Goal: Task Accomplishment & Management: Complete application form

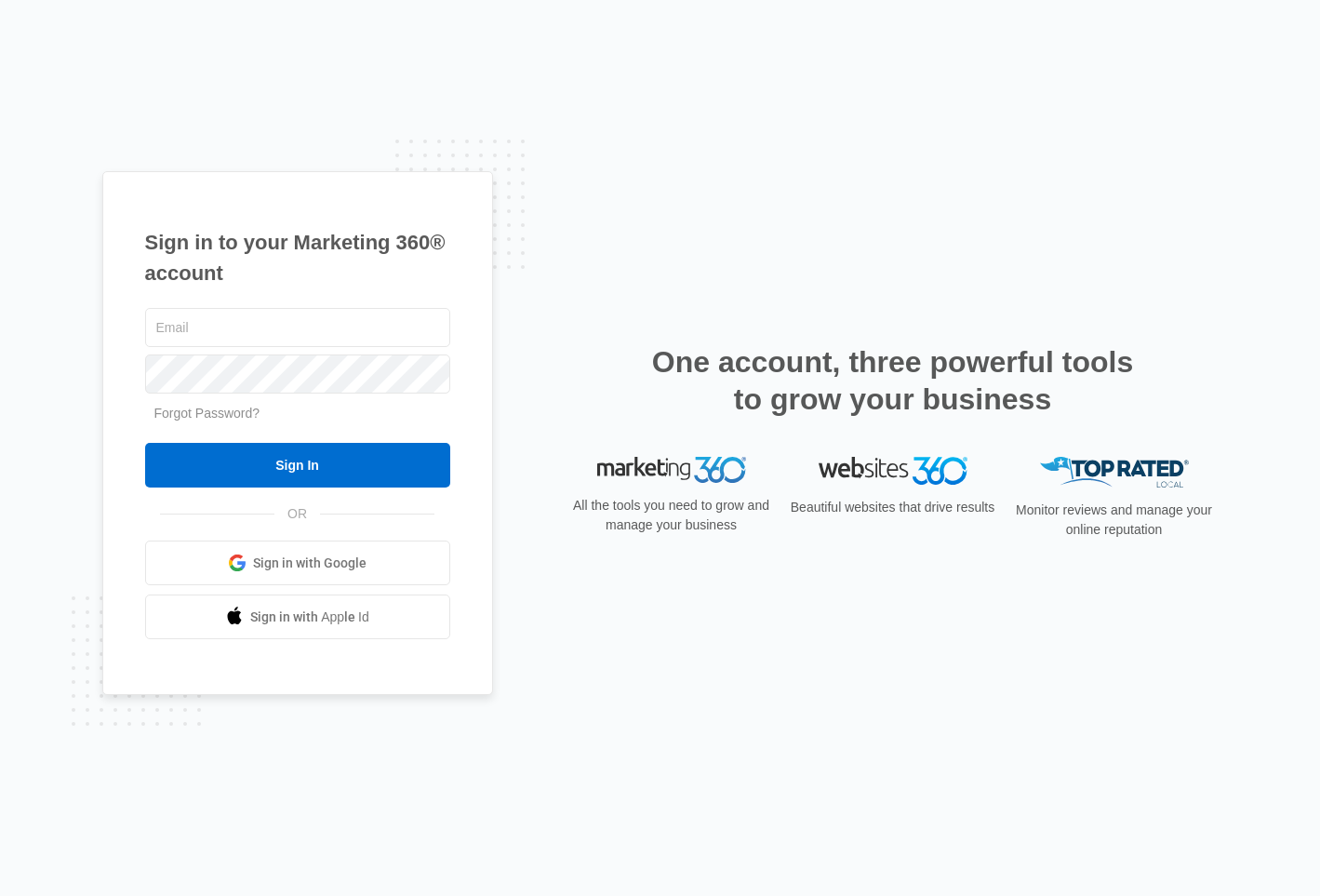
type input "[PERSON_NAME][EMAIL_ADDRESS][PERSON_NAME][DOMAIN_NAME]"
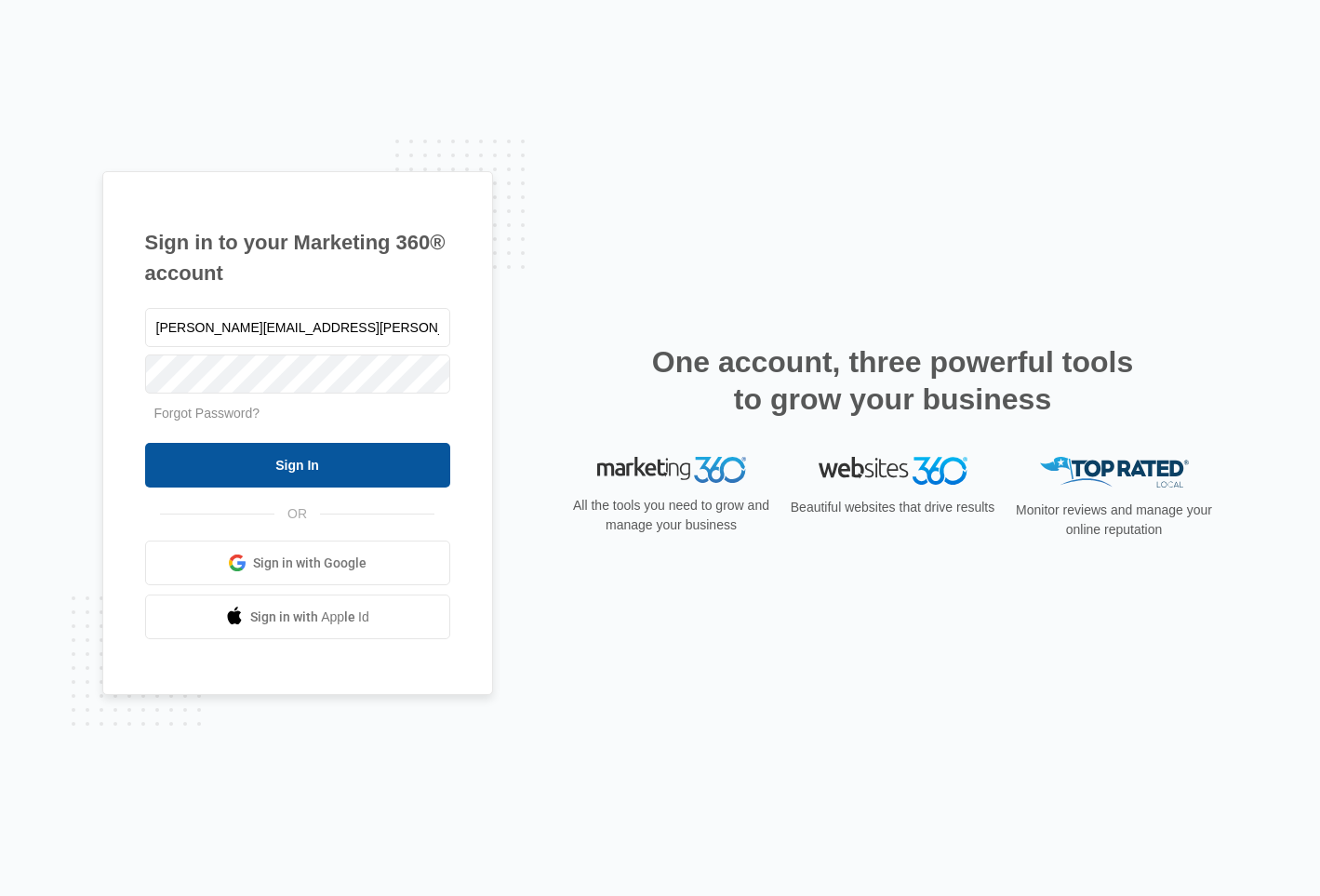
click at [313, 471] on input "Sign In" at bounding box center [298, 464] width 305 height 45
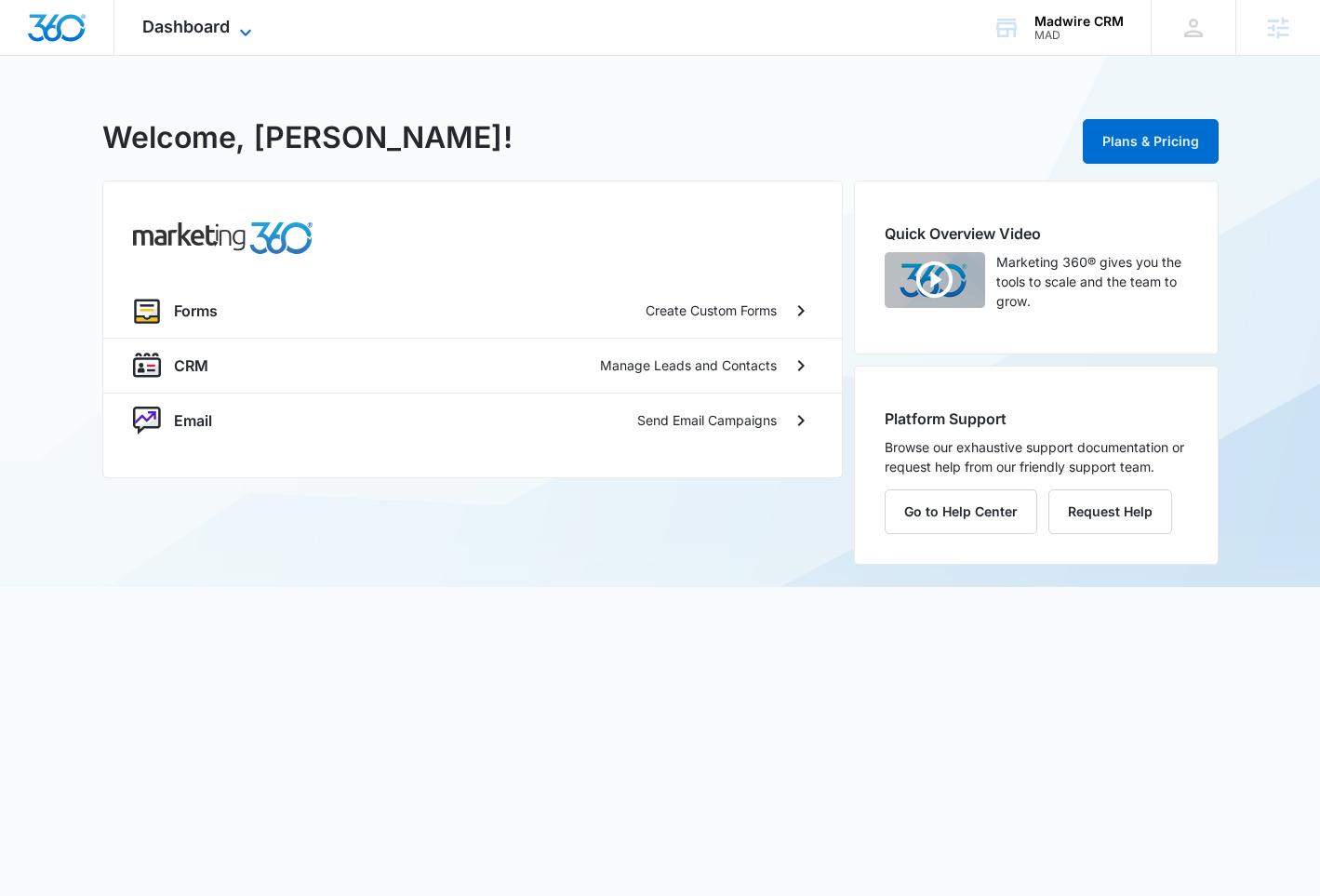
click at [214, 25] on span "Dashboard" at bounding box center [187, 27] width 88 height 20
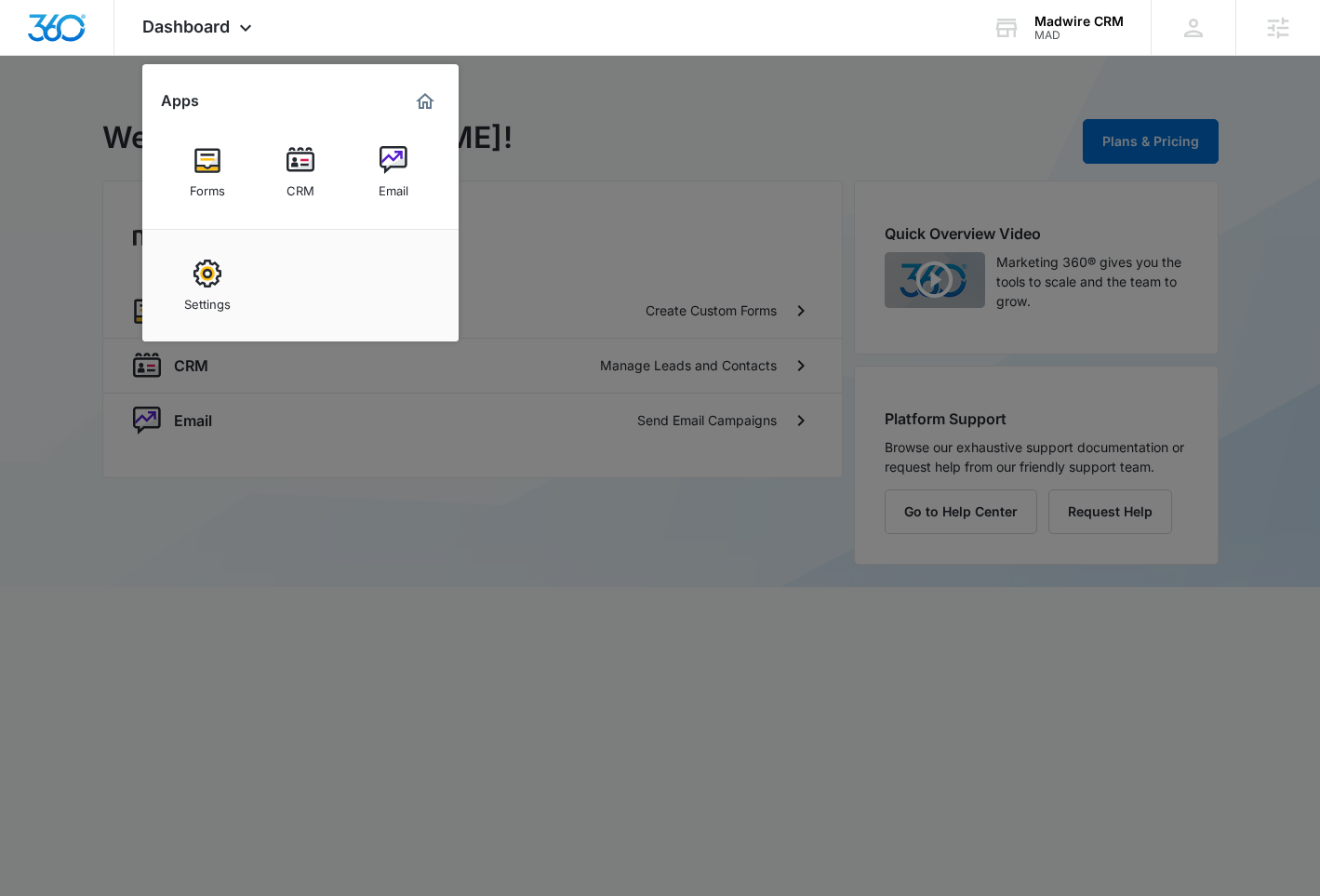
drag, startPoint x: 573, startPoint y: 119, endPoint x: 615, endPoint y: 112, distance: 42.6
click at [573, 119] on div at bounding box center [660, 448] width 1320 height 896
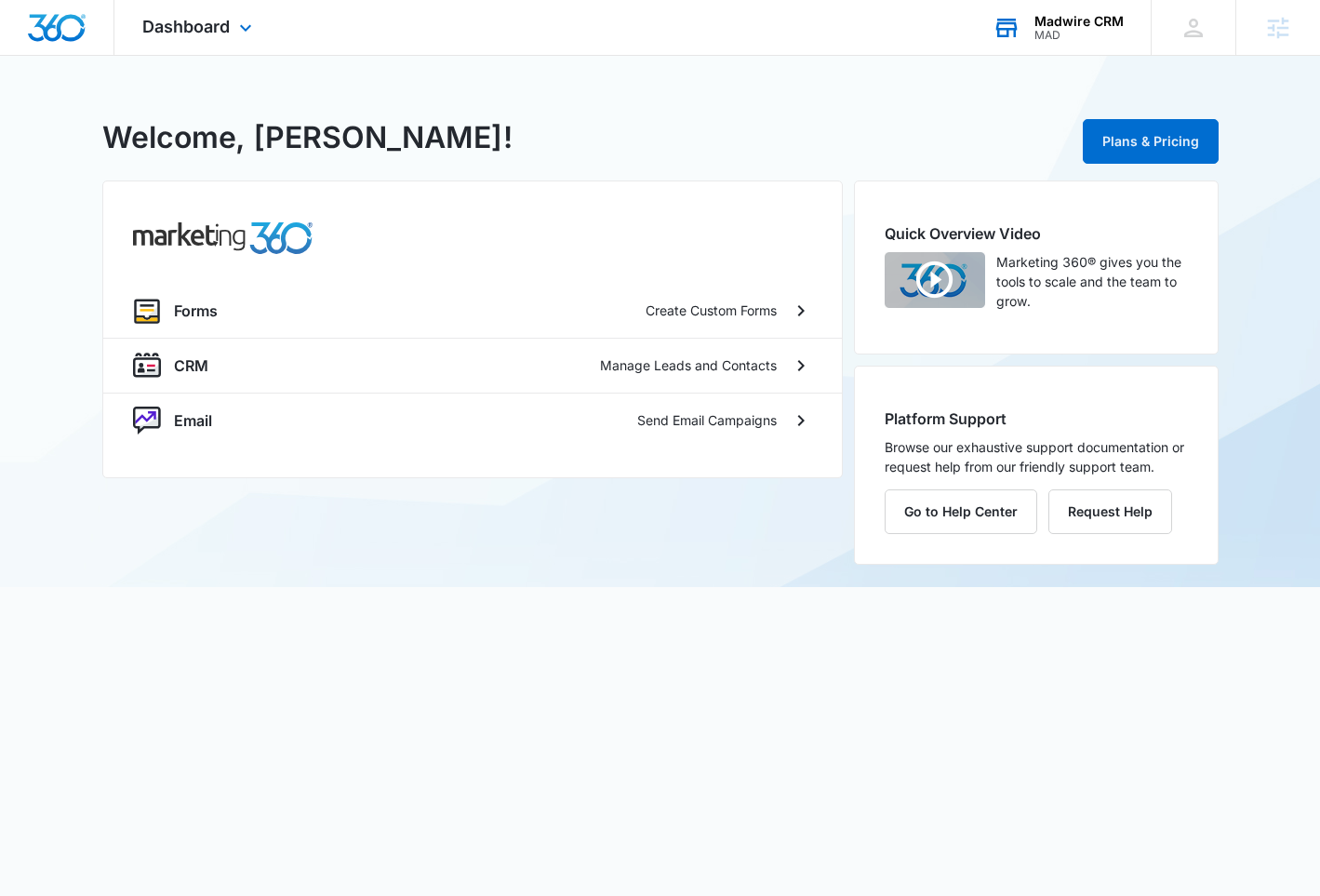
click at [1048, 31] on div "MAD" at bounding box center [1079, 35] width 89 height 13
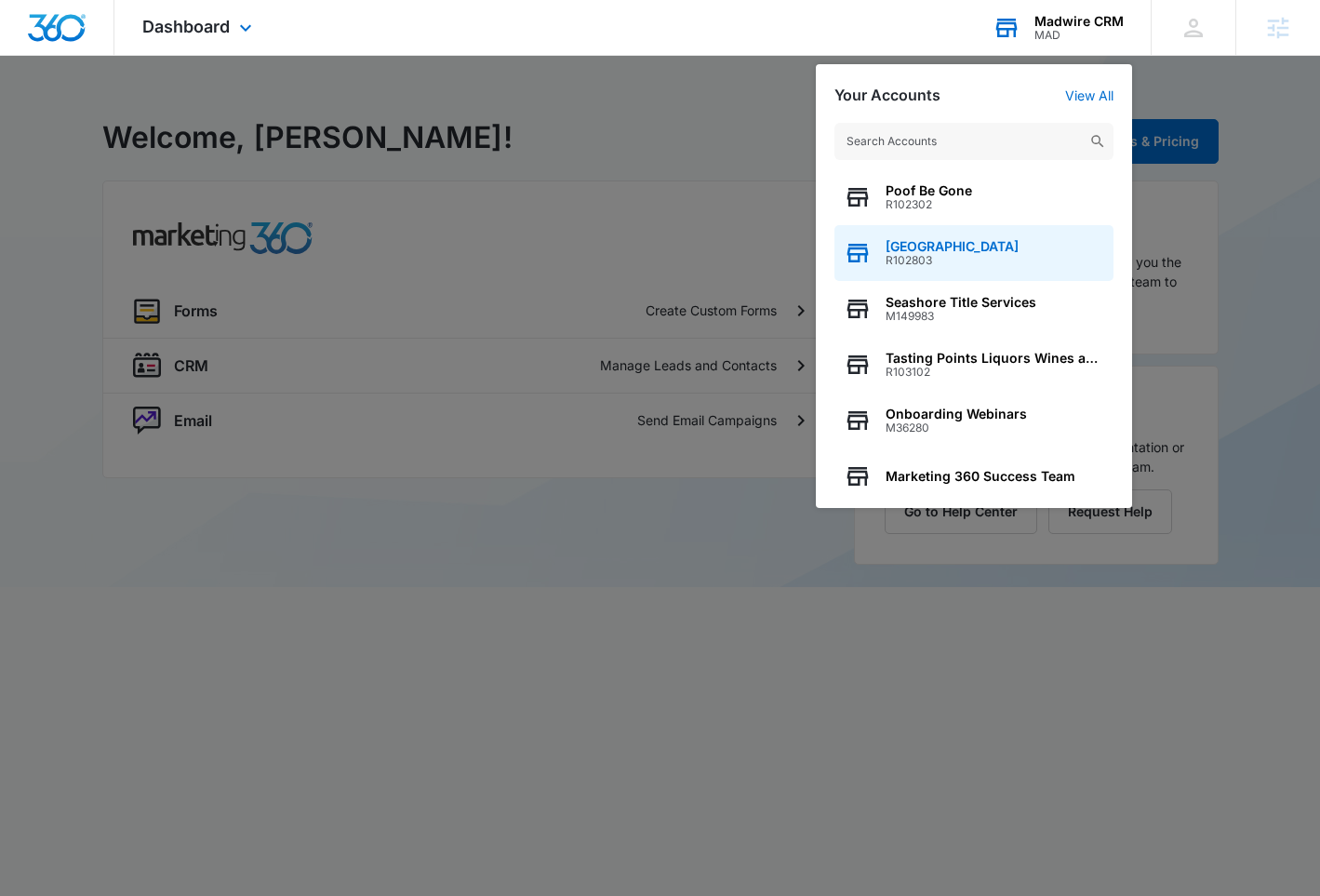
click at [926, 261] on span "R102803" at bounding box center [953, 261] width 133 height 13
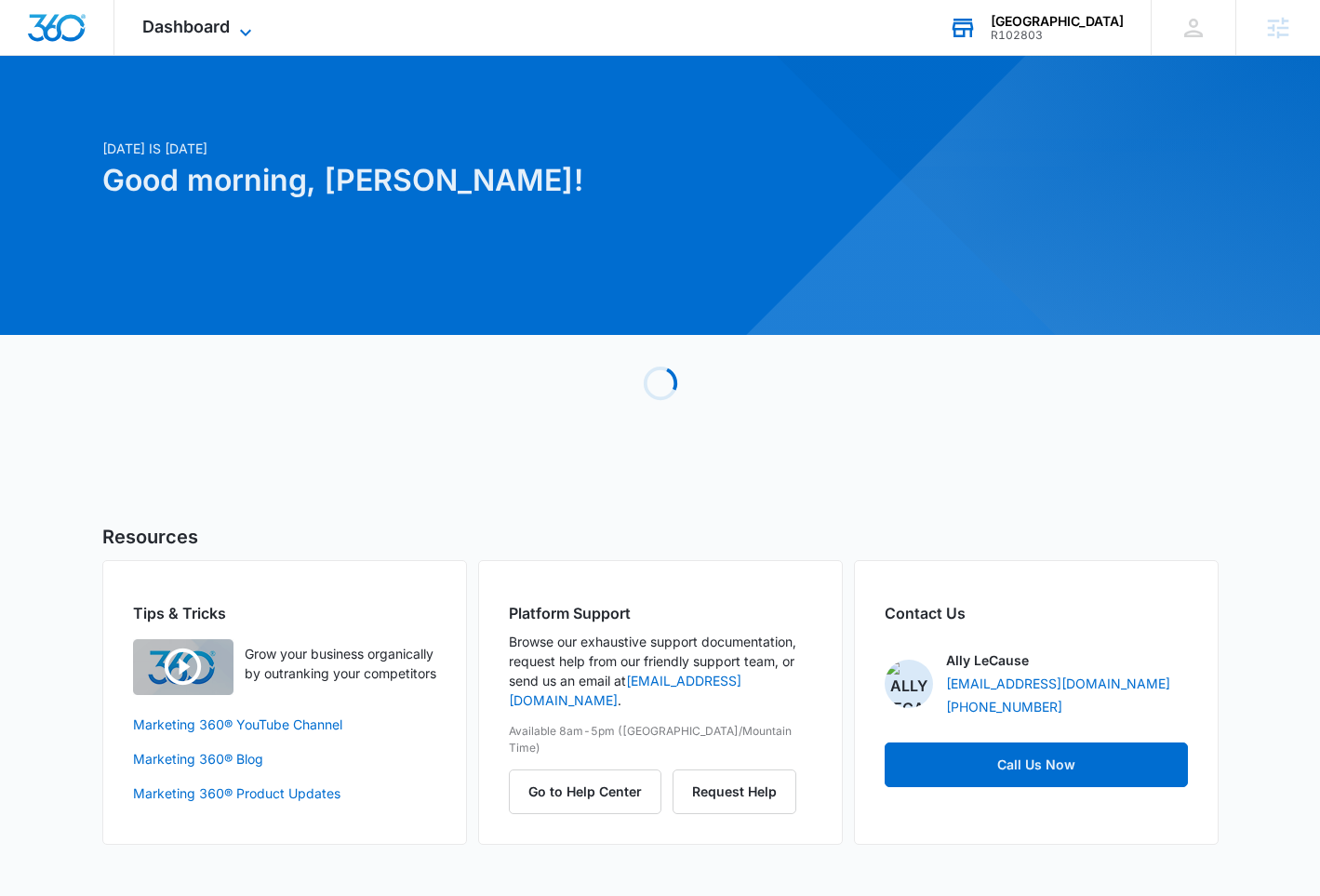
click at [176, 24] on span "Dashboard" at bounding box center [187, 27] width 88 height 20
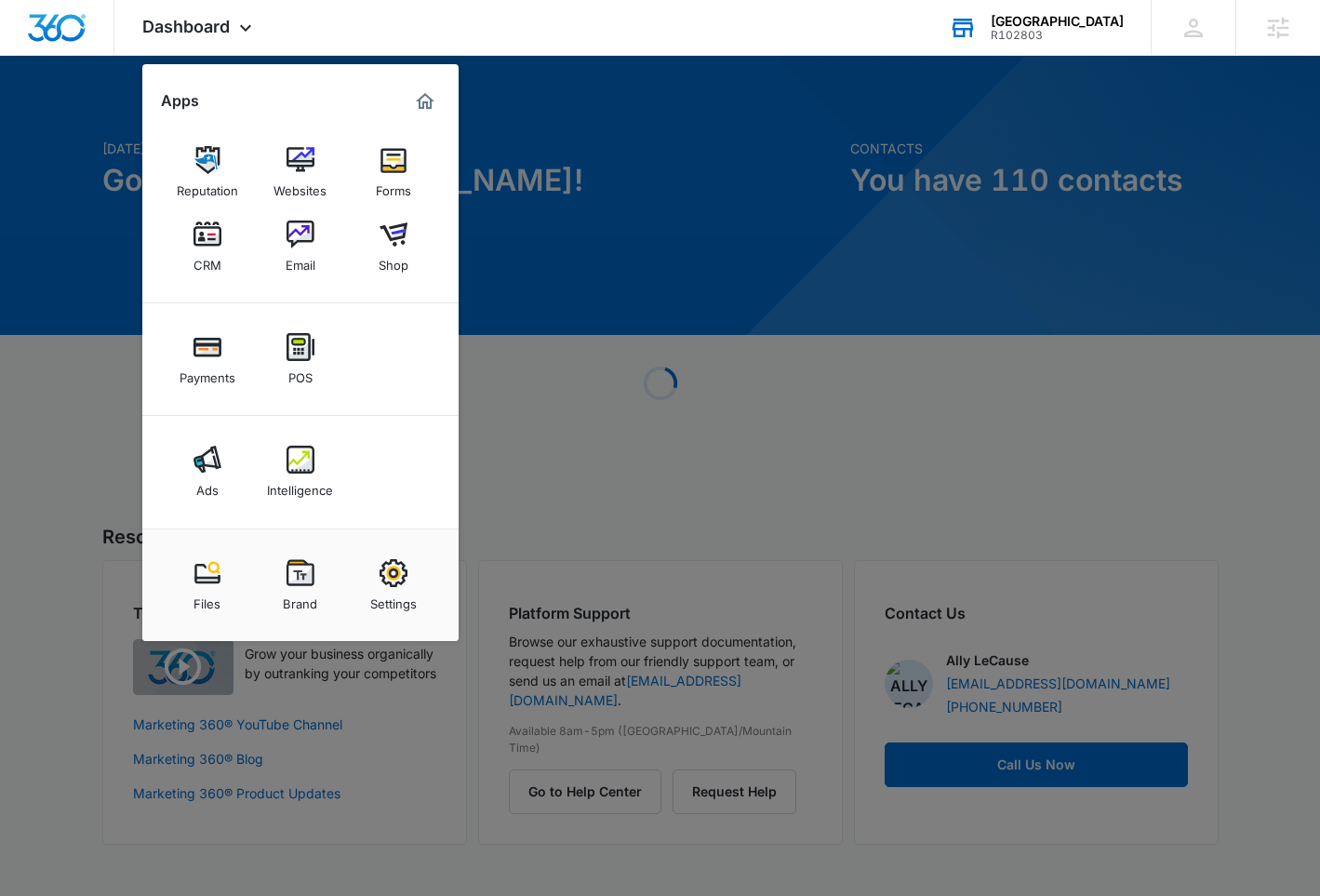
click at [309, 566] on img at bounding box center [300, 573] width 28 height 28
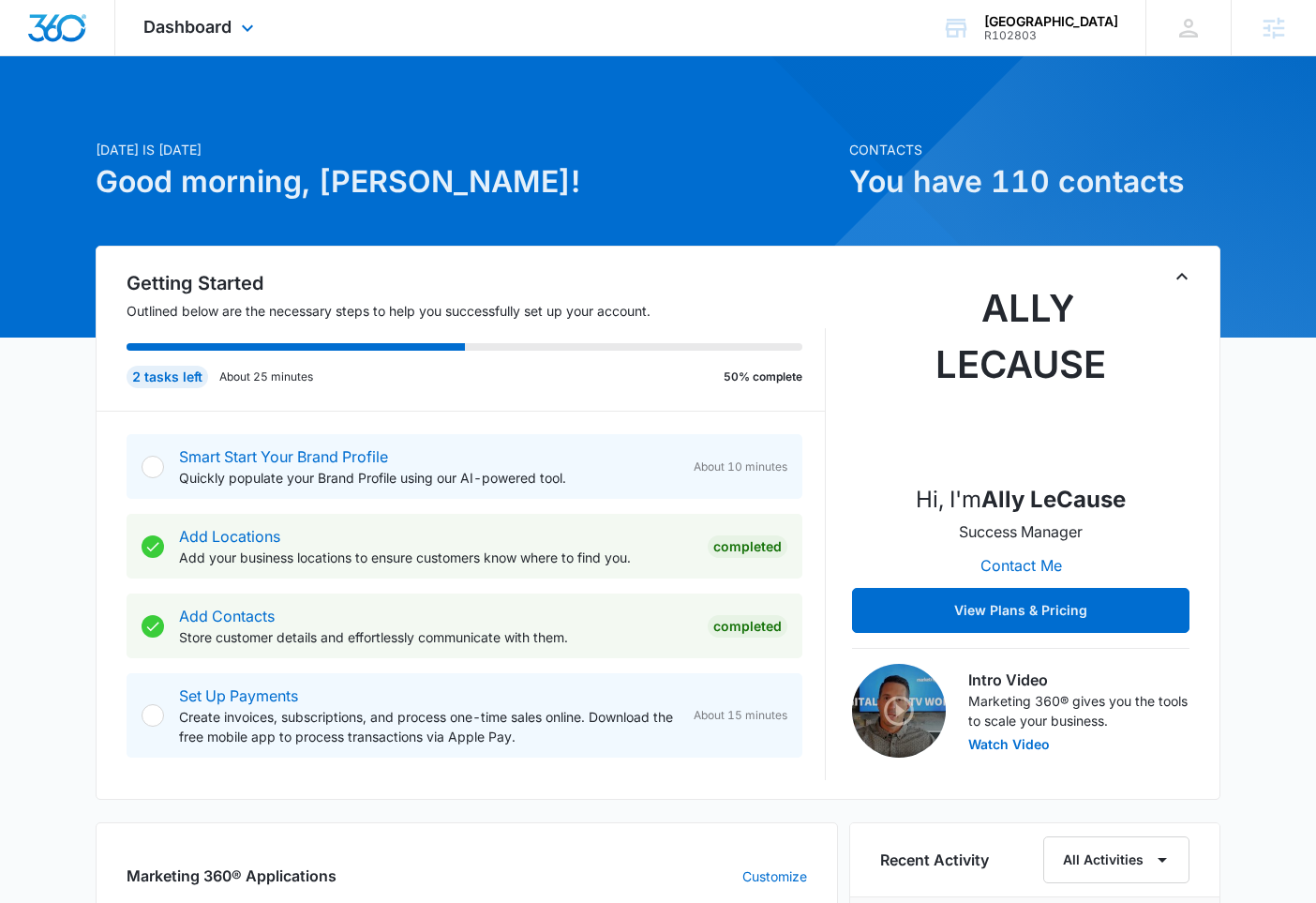
click at [180, 38] on div "Dashboard Apps Reputation Websites Forms CRM Email Shop Payments POS Ads Intell…" at bounding box center [200, 28] width 172 height 56
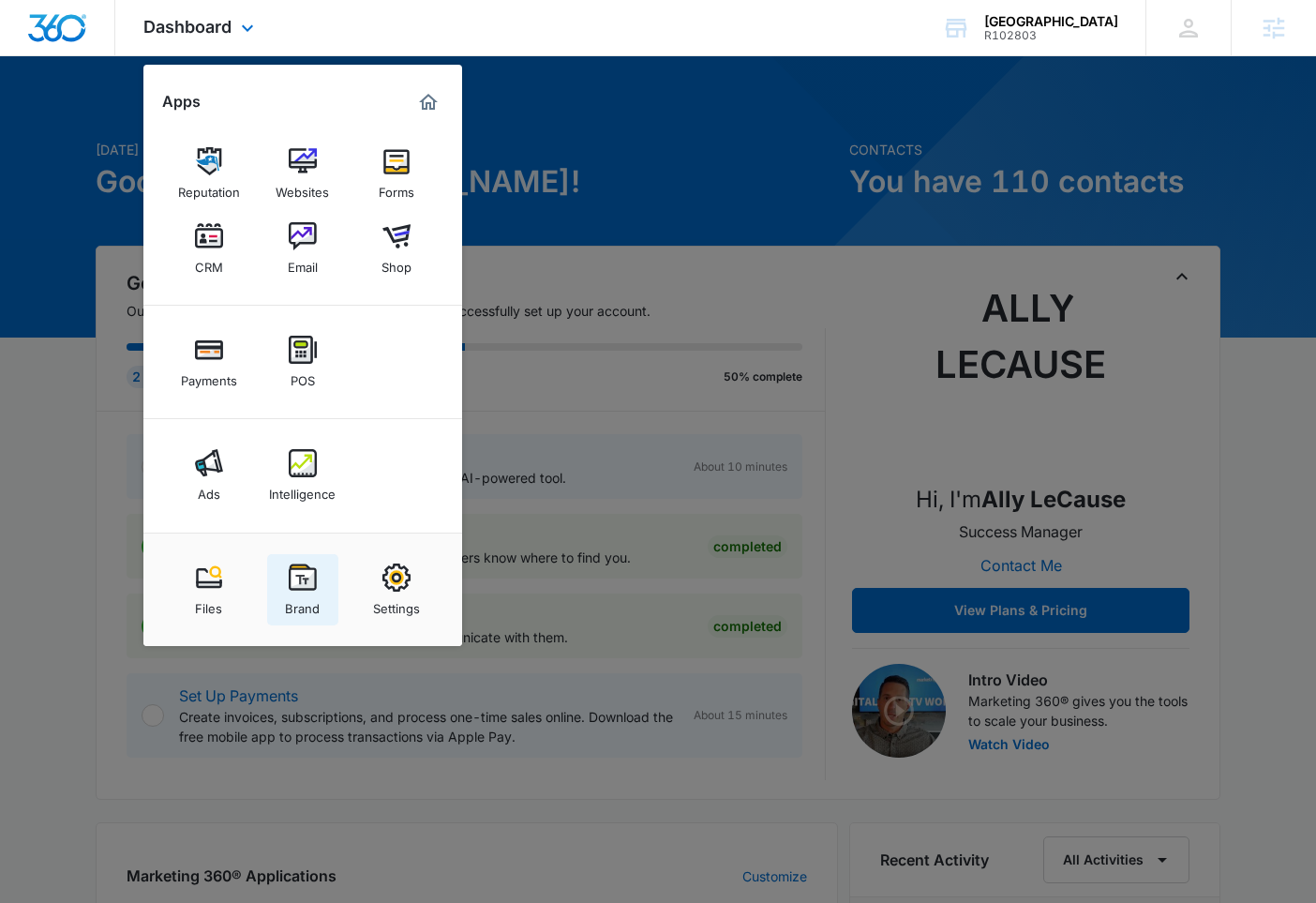
click at [298, 580] on img at bounding box center [302, 577] width 28 height 28
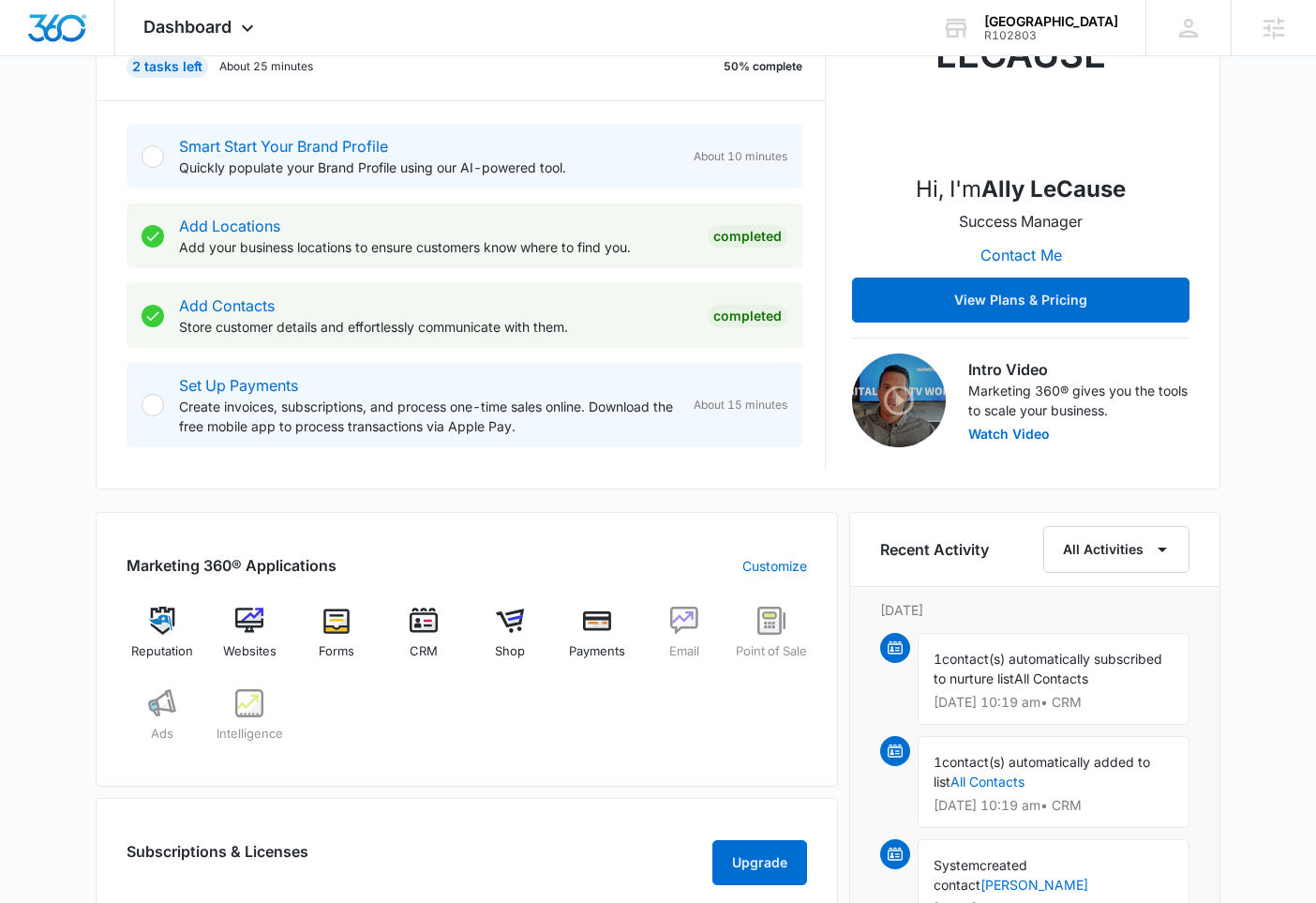
scroll to position [24, 0]
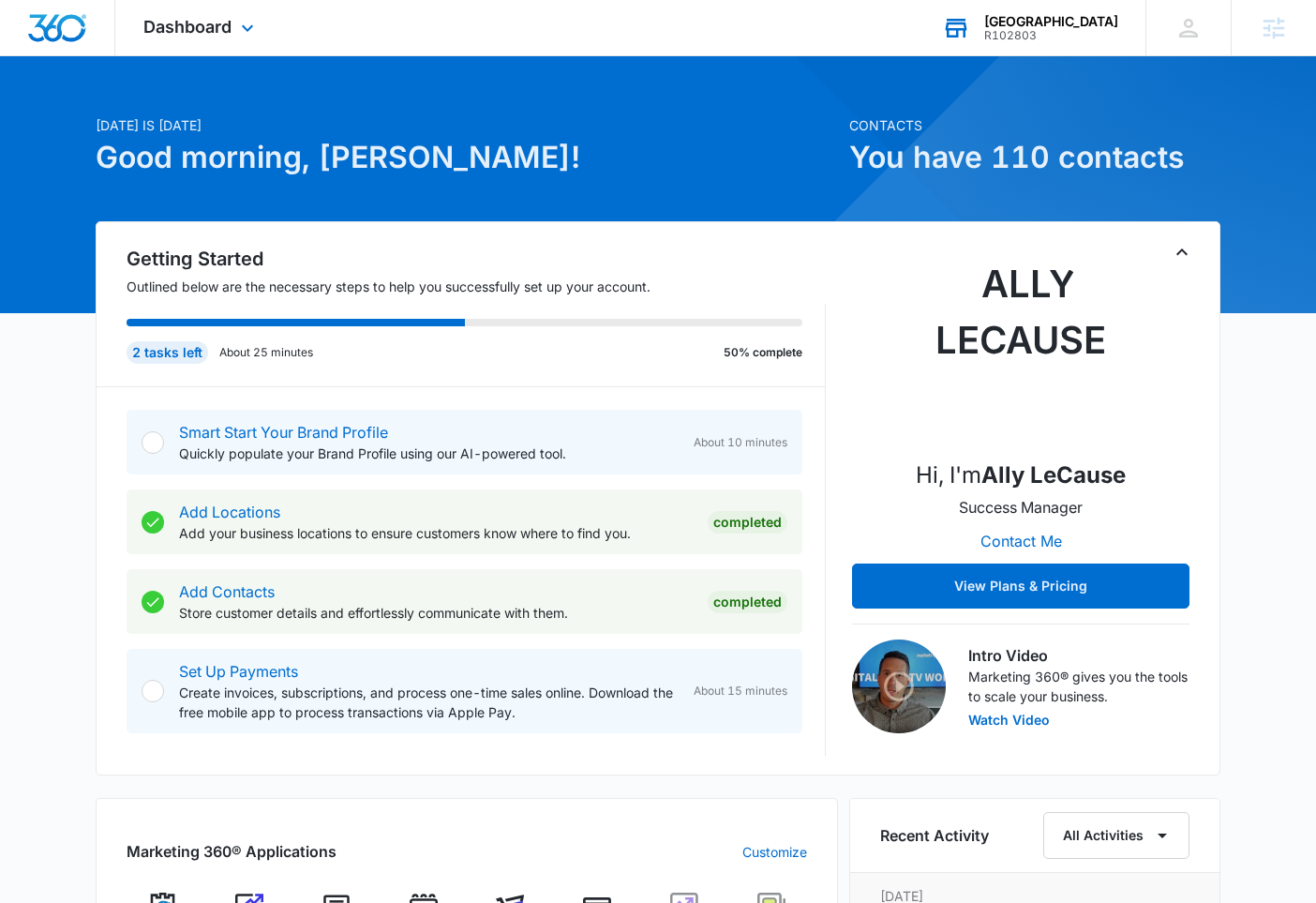
click at [1085, 45] on div "Great Lakes Academy Charter School R102803 Your Accounts View All" at bounding box center [1028, 28] width 231 height 56
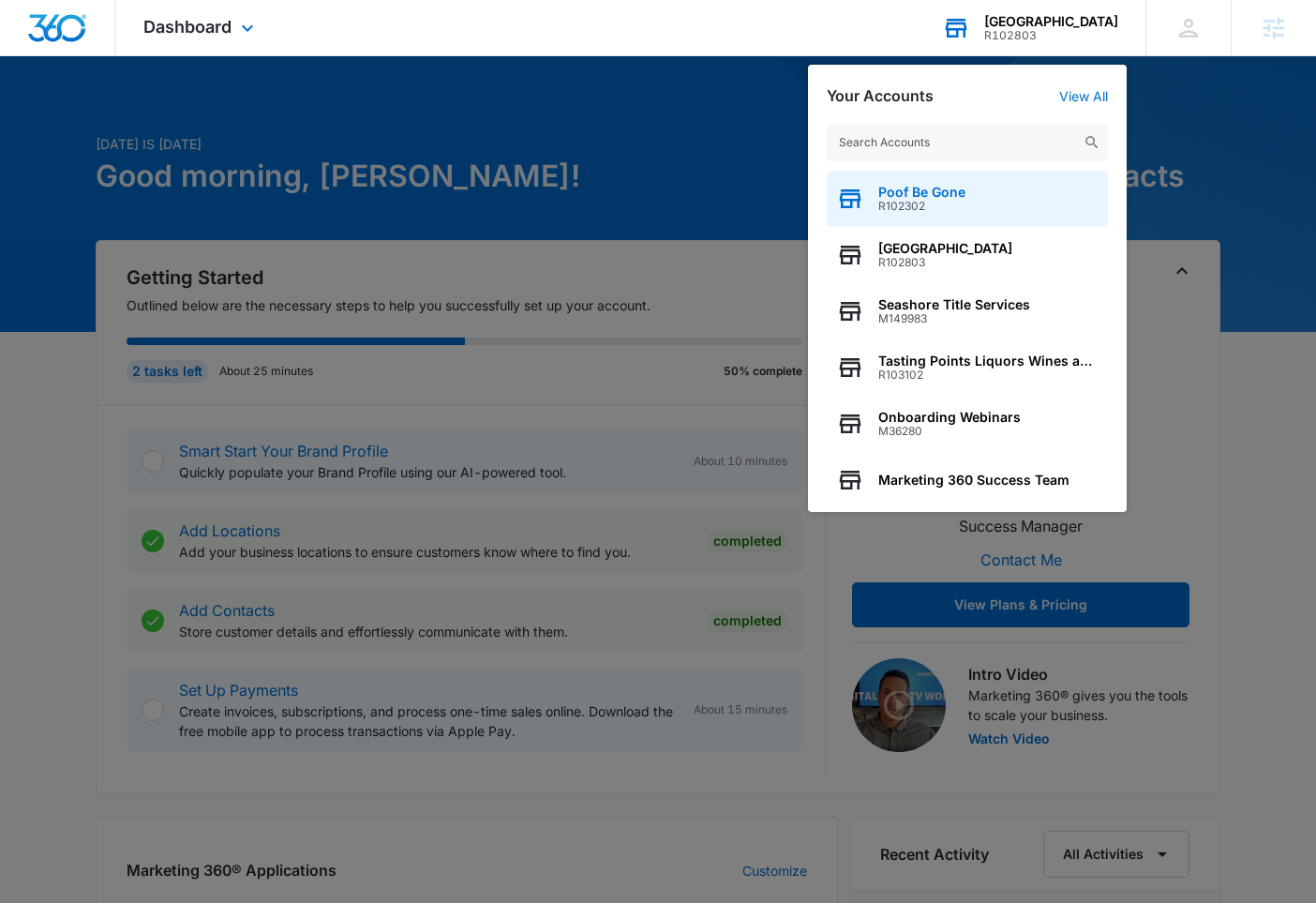
scroll to position [0, 0]
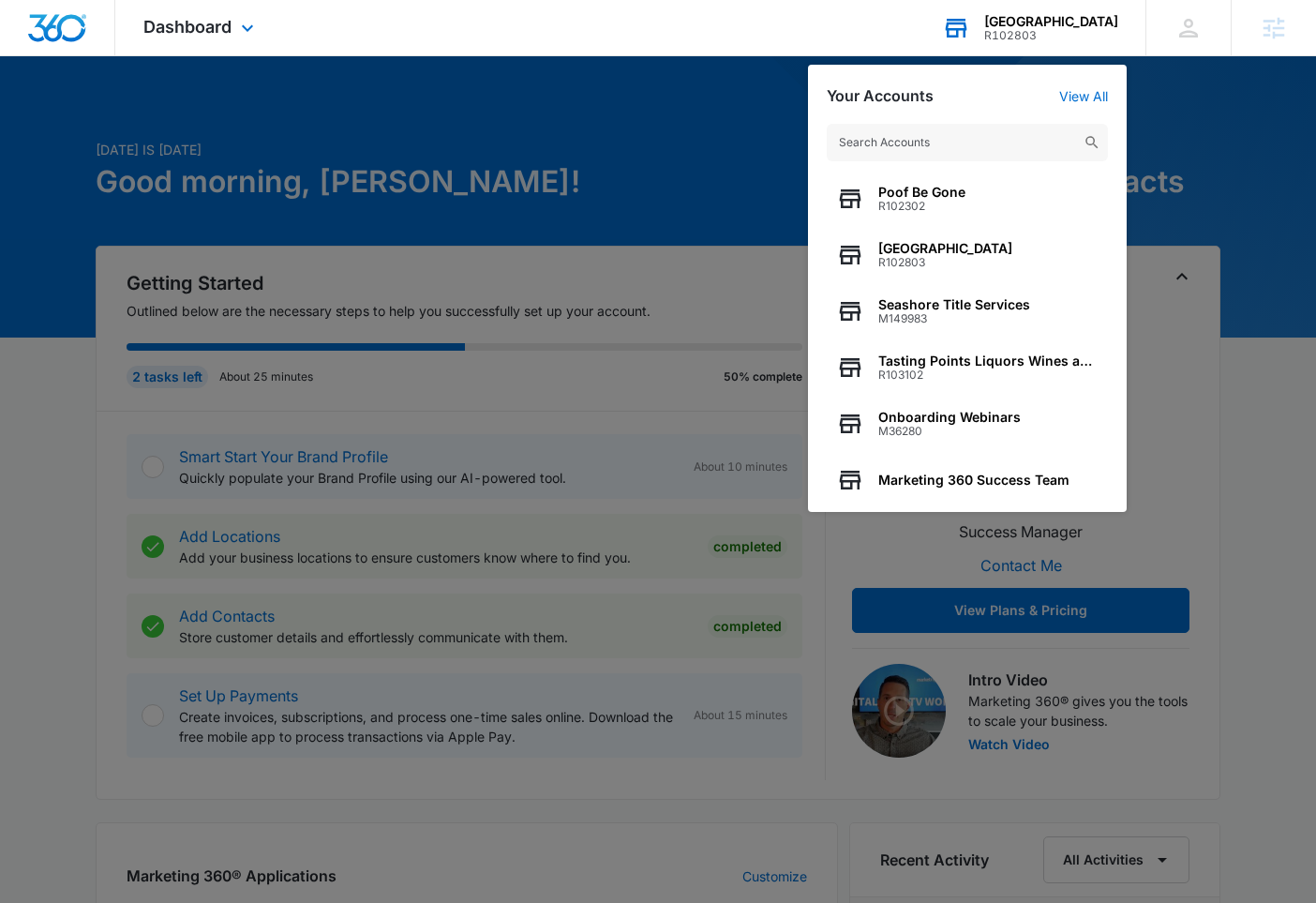
click at [1009, 131] on input "text" at bounding box center [966, 142] width 281 height 37
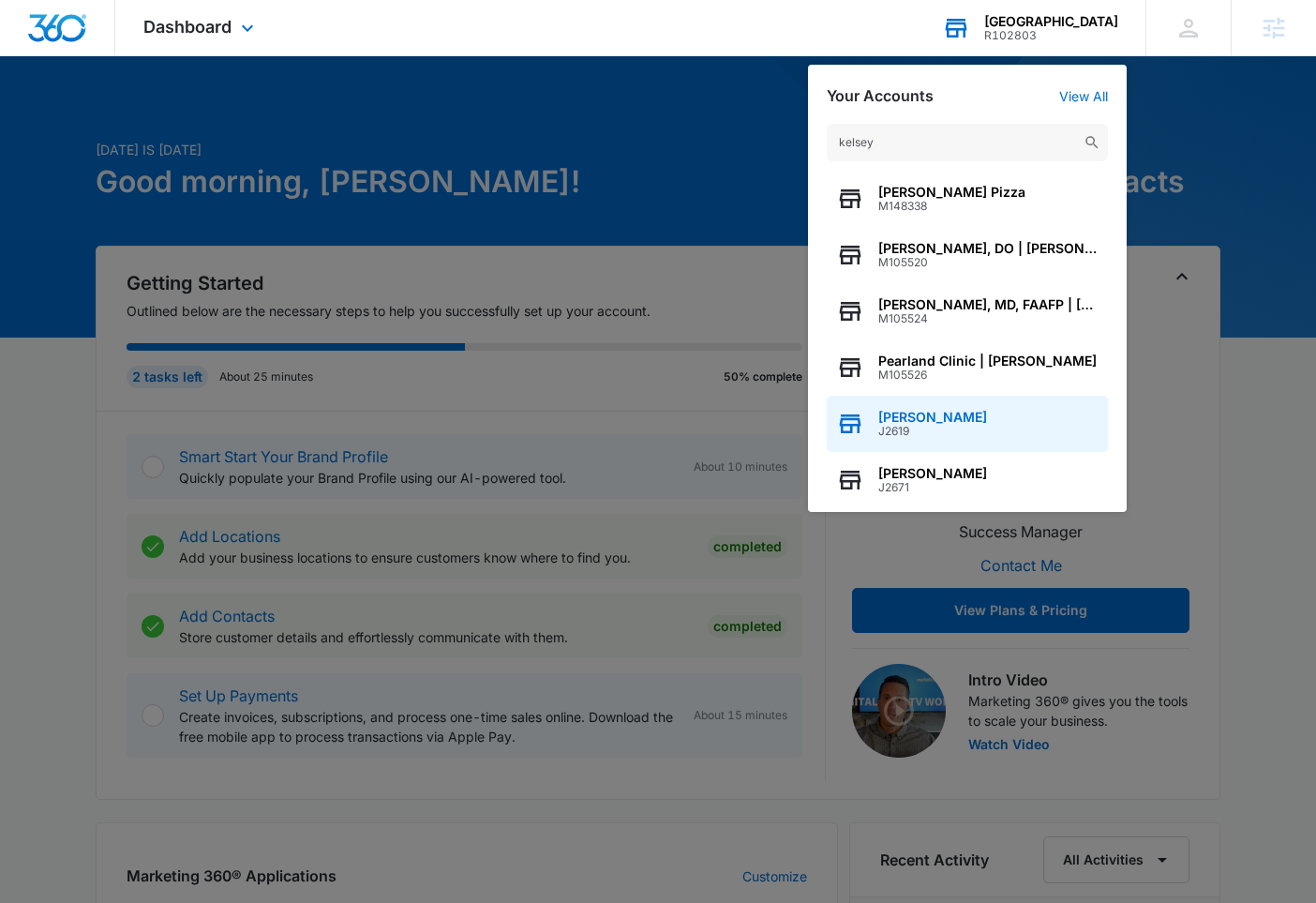
type input "kelsey"
click at [955, 410] on span "Kelsey Darnell" at bounding box center [932, 417] width 108 height 15
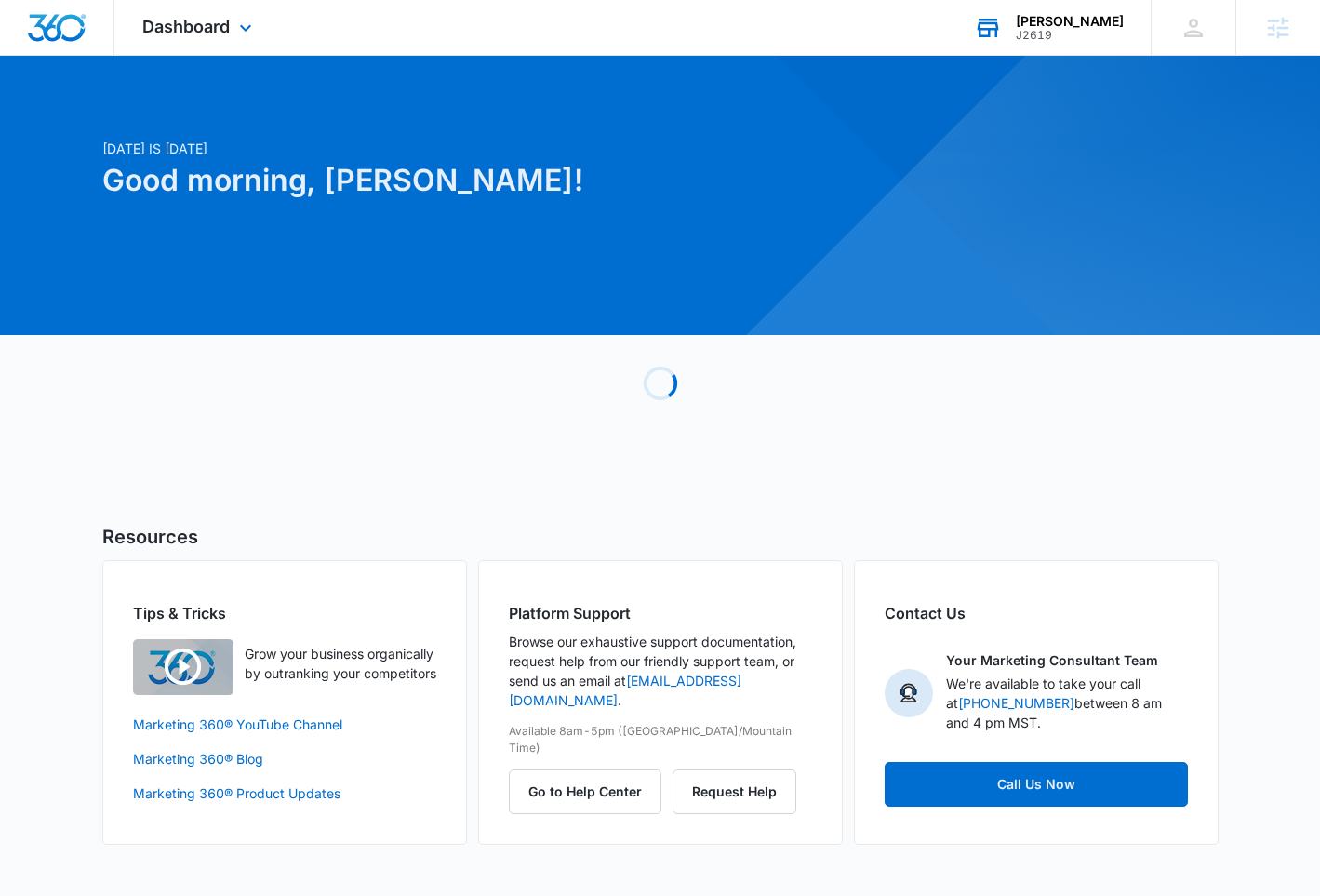
click at [183, 12] on div "Dashboard Apps Reputation Websites Forms CRM Email Social Shop Scheduling Payme…" at bounding box center [199, 28] width 170 height 55
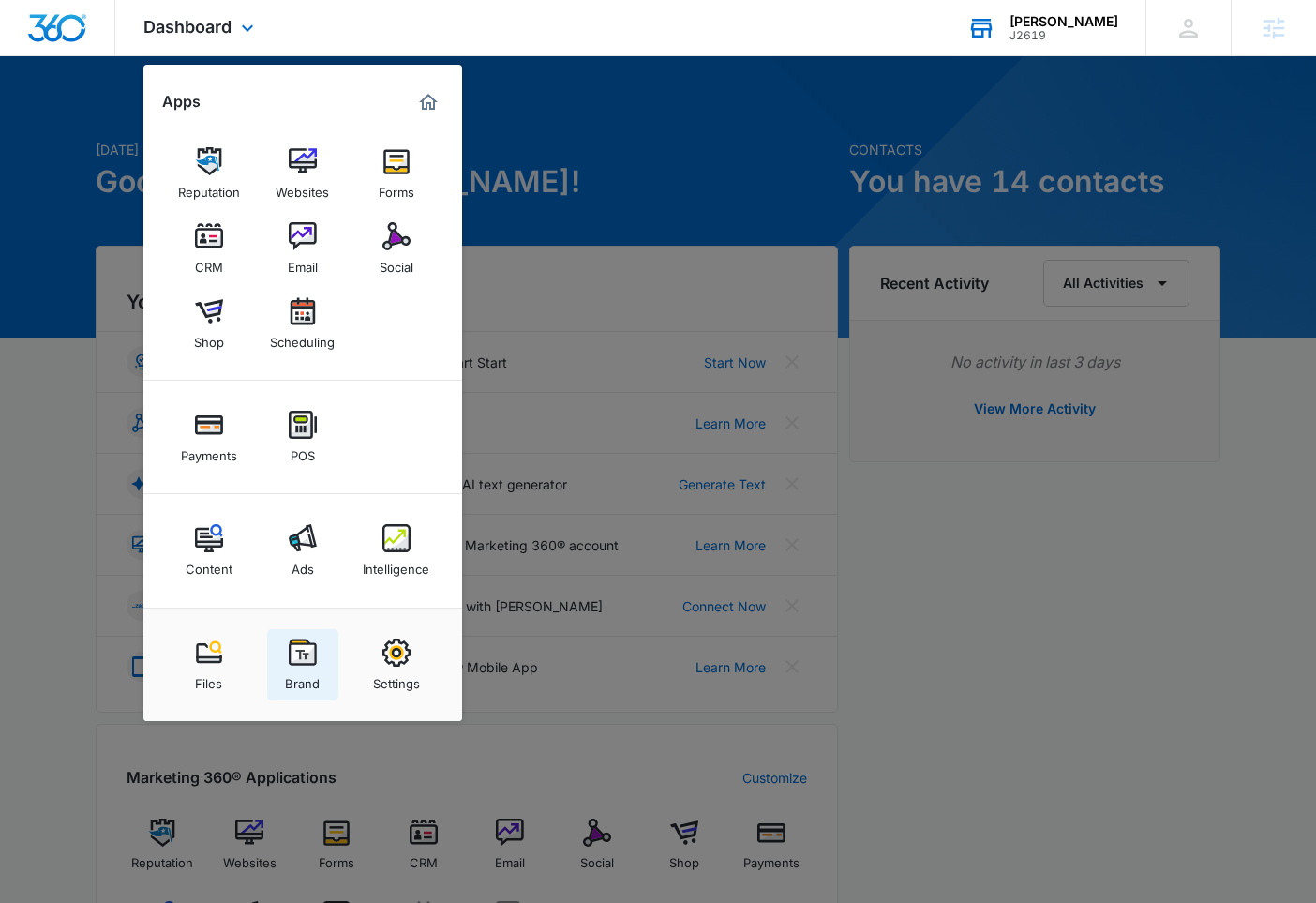
click at [301, 665] on img at bounding box center [302, 652] width 28 height 28
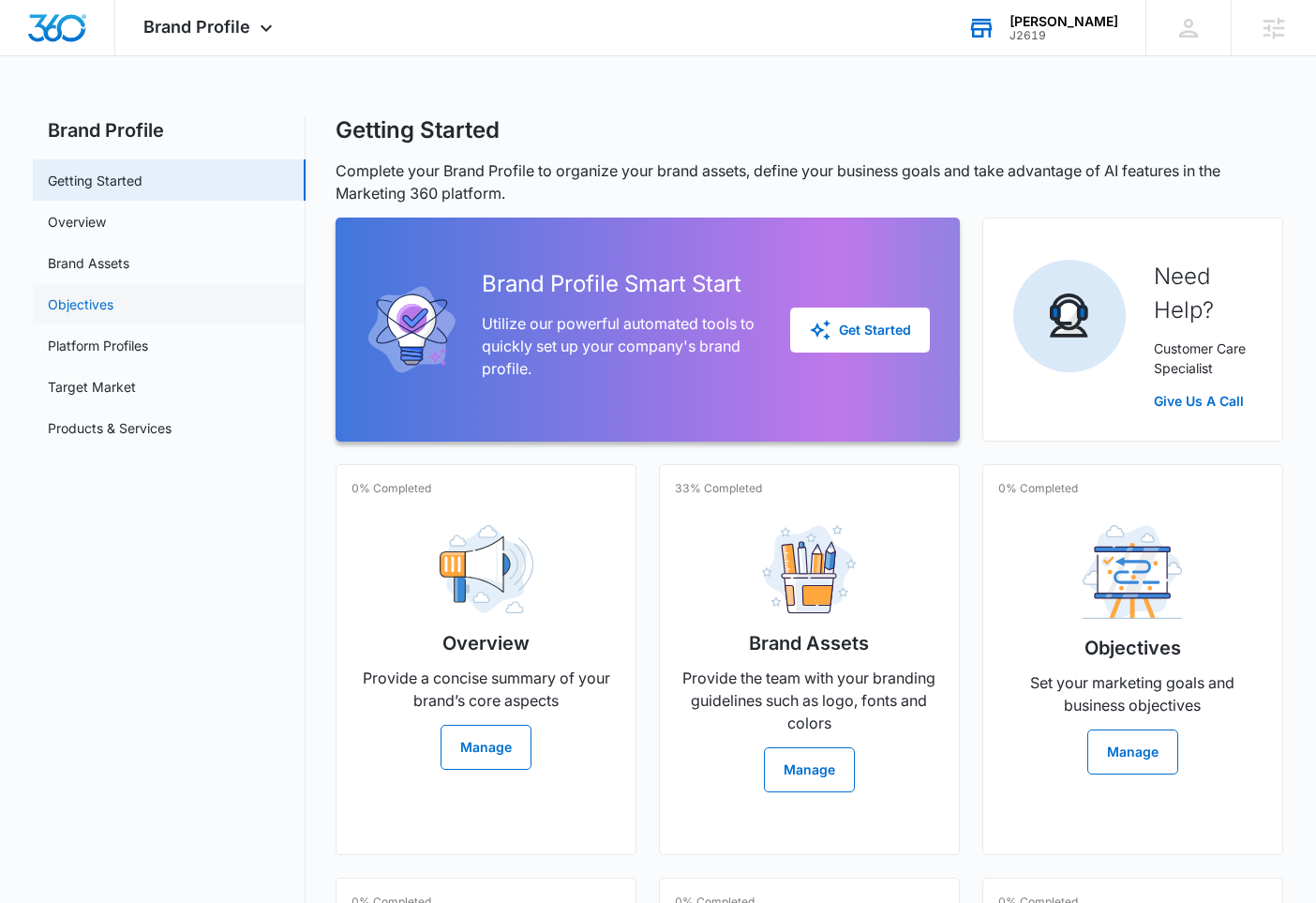
click at [113, 298] on link "Objectives" at bounding box center [81, 304] width 65 height 20
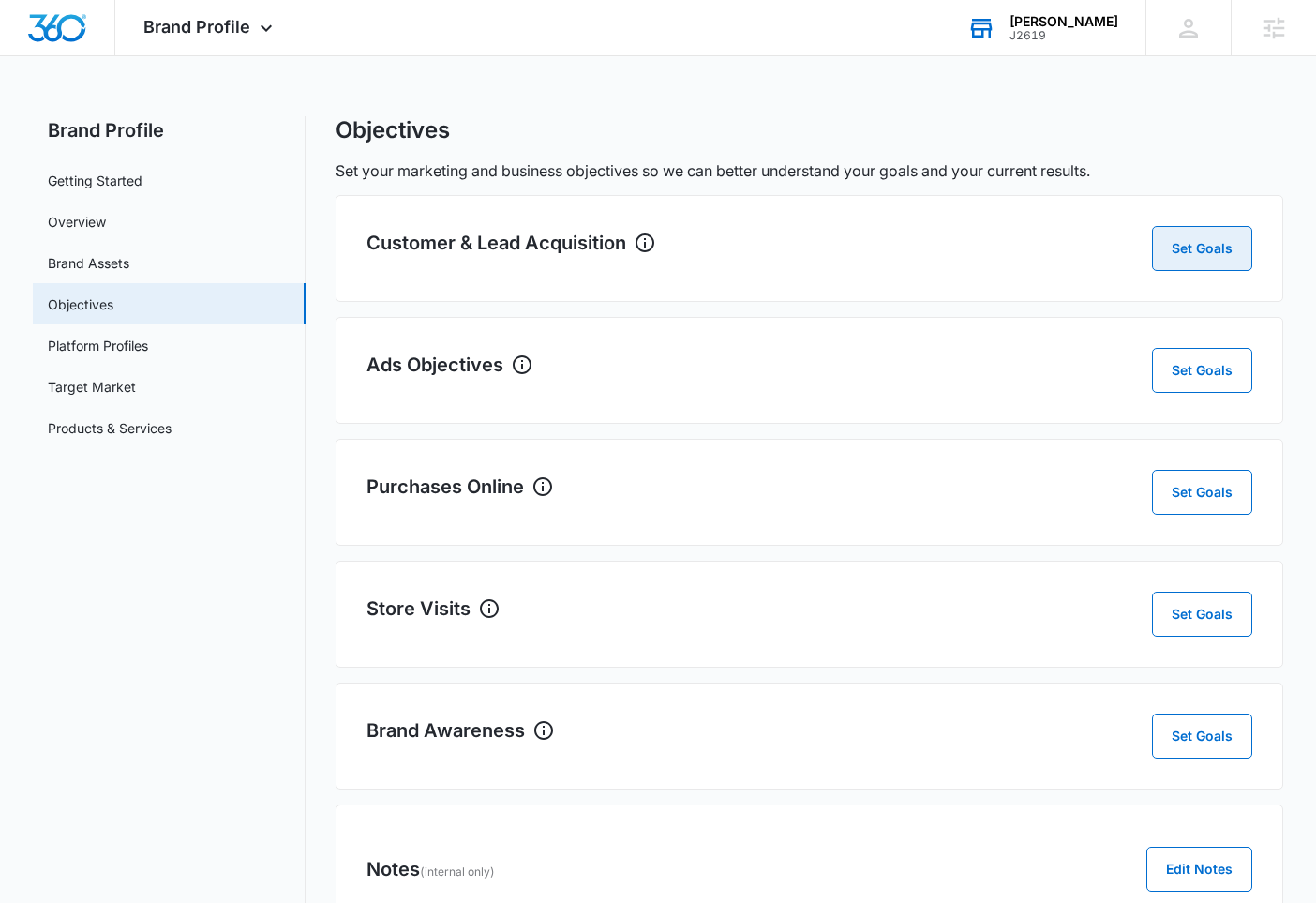
click at [1202, 243] on button "Set Goals" at bounding box center [1202, 248] width 101 height 45
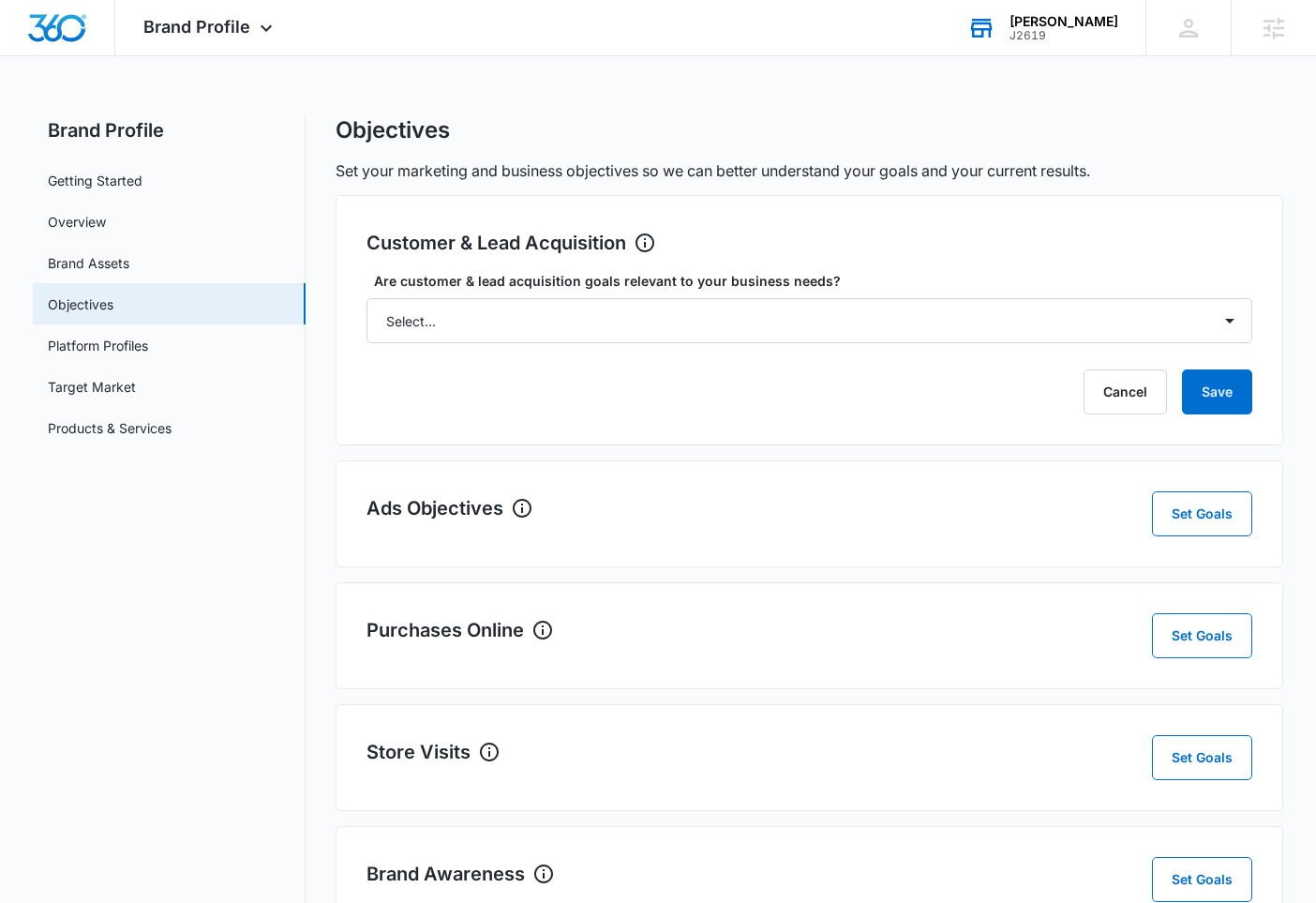
click at [1028, 294] on div "Are customer & lead acquisition goals relevant to your business needs? Select..…" at bounding box center [809, 307] width 886 height 72
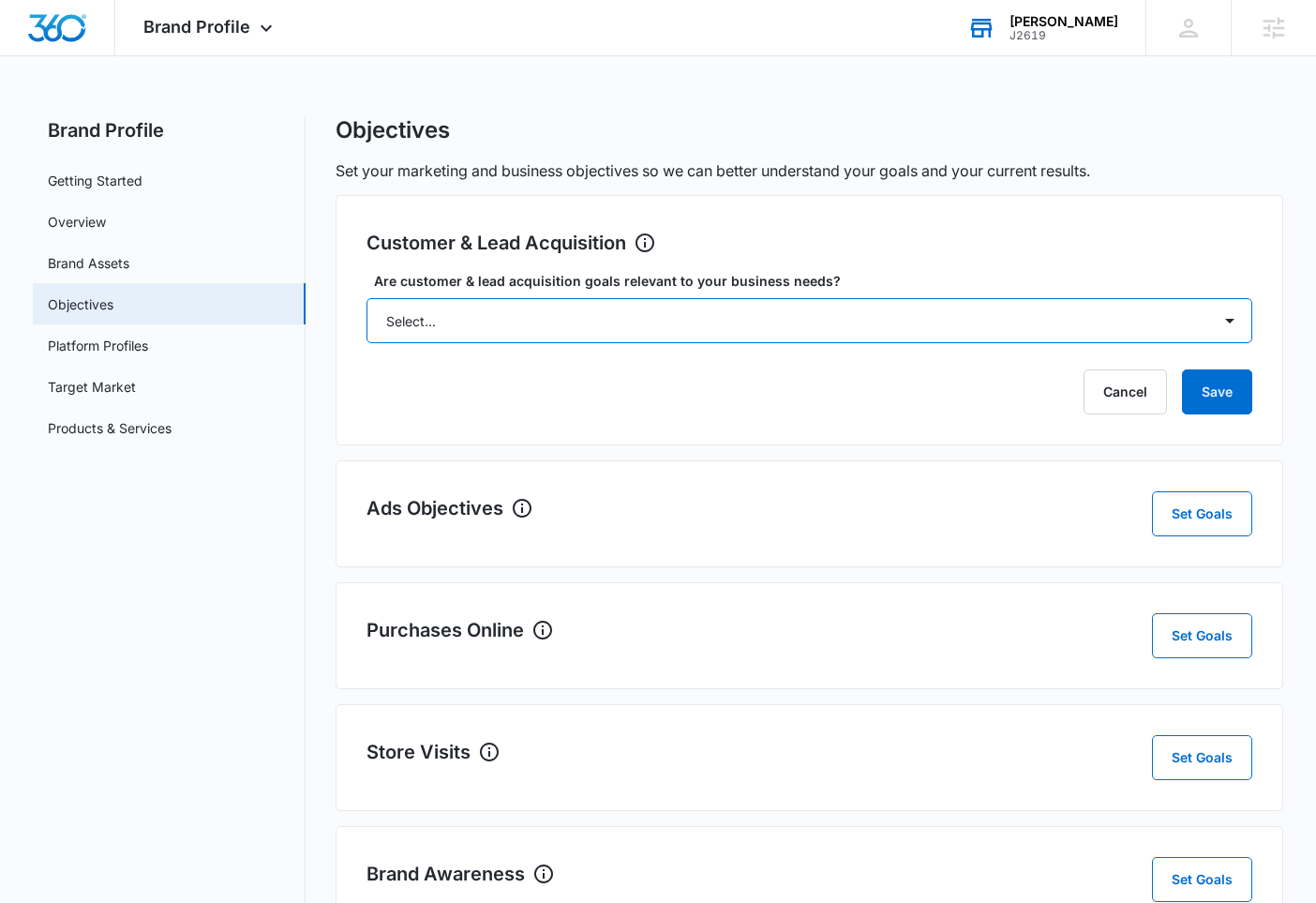
click at [1107, 313] on select "Select... Yes No Yes, but don't currently have the data" at bounding box center [809, 320] width 886 height 45
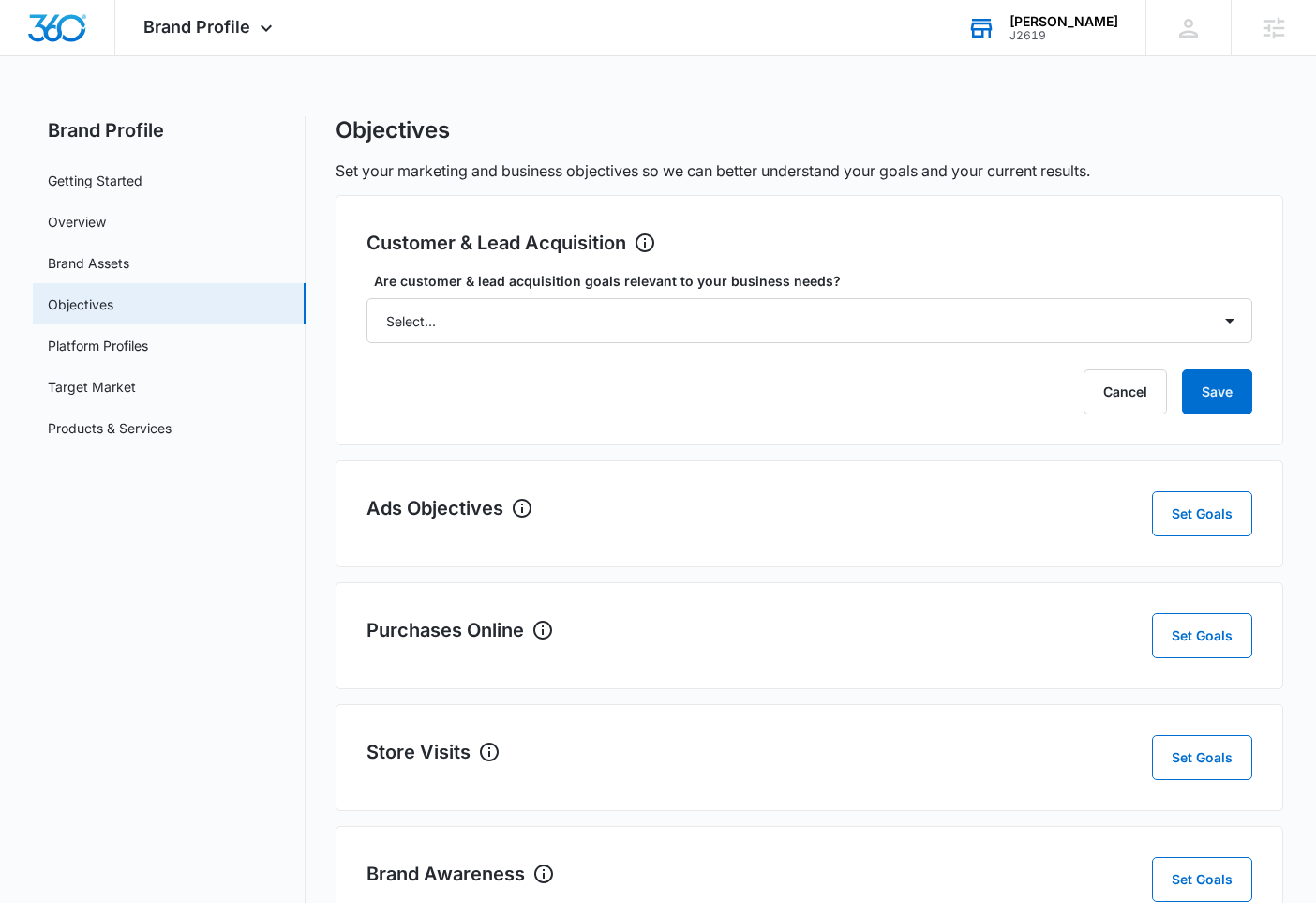
click at [81, 540] on nav "Brand Profile Getting Started Overview Brand Assets Objectives Platform Profile…" at bounding box center [169, 604] width 273 height 976
click at [1114, 392] on button "Cancel" at bounding box center [1124, 391] width 83 height 45
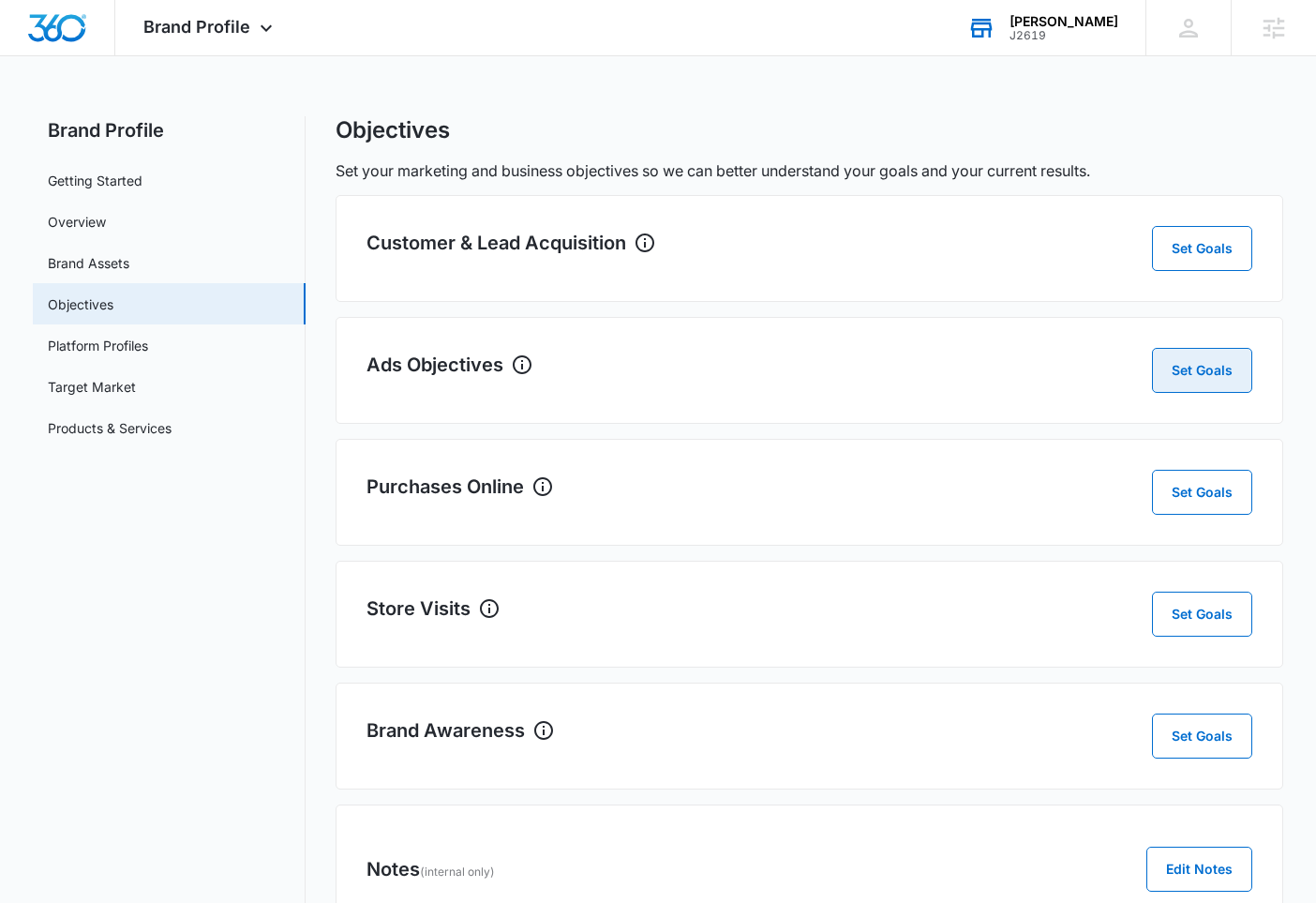
click at [1232, 372] on button "Set Goals" at bounding box center [1202, 370] width 101 height 45
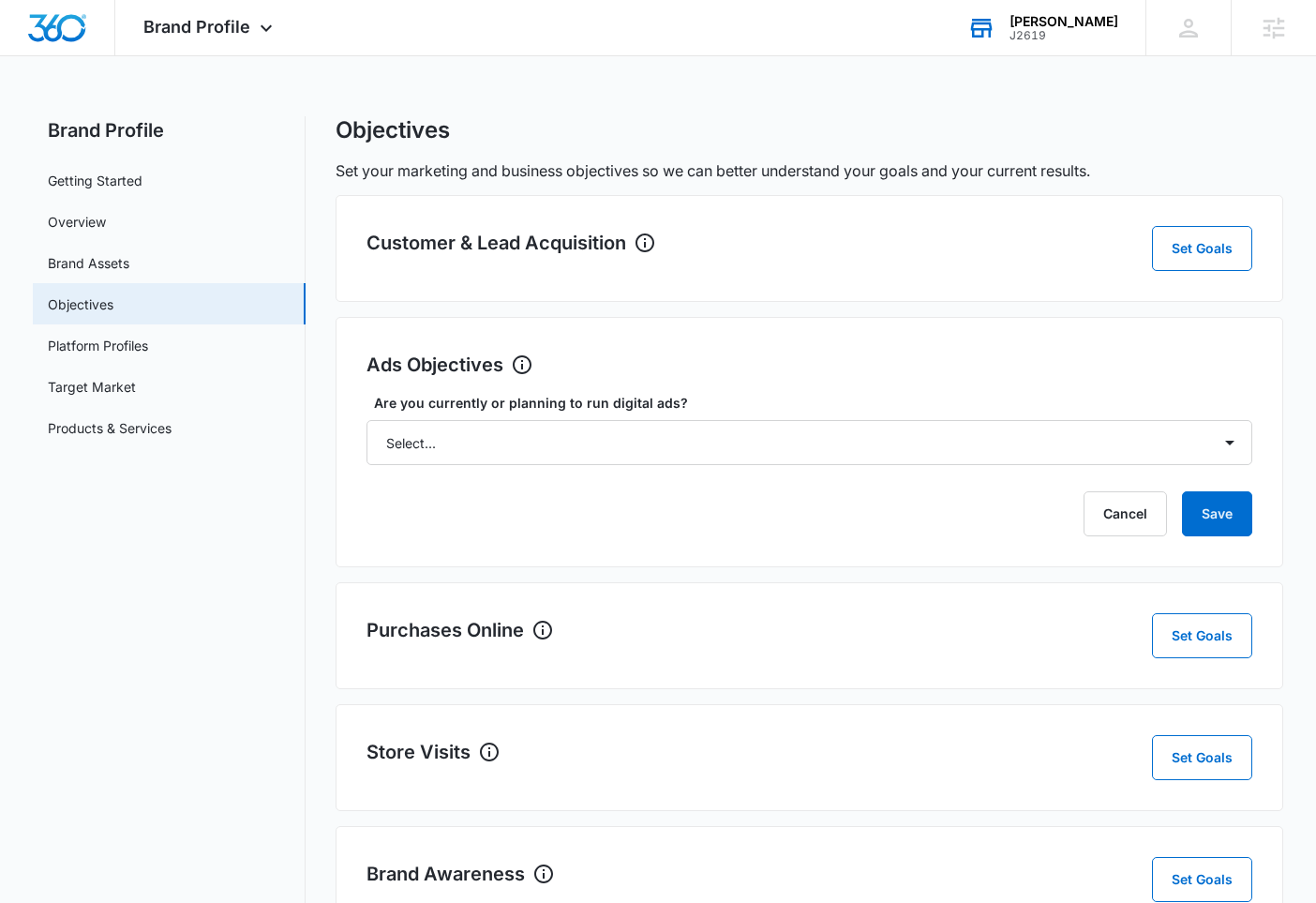
click at [899, 465] on form "Are you currently or planning to run digital ads? Select... Yes No Yes, but don…" at bounding box center [809, 465] width 886 height 144
click at [912, 452] on select "Select... Yes No Yes, but don't currently have the data" at bounding box center [809, 442] width 886 height 45
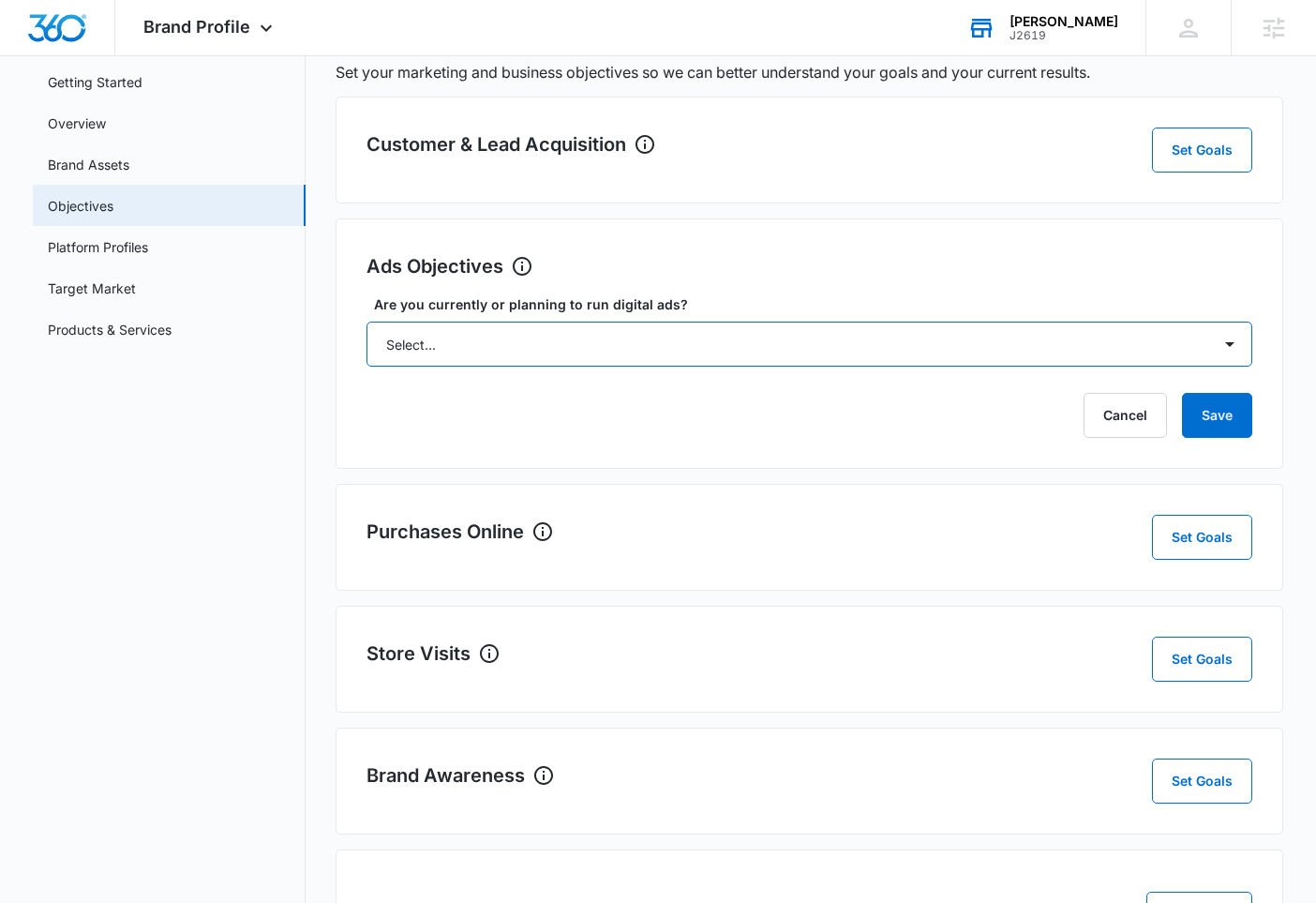
scroll to position [105, 0]
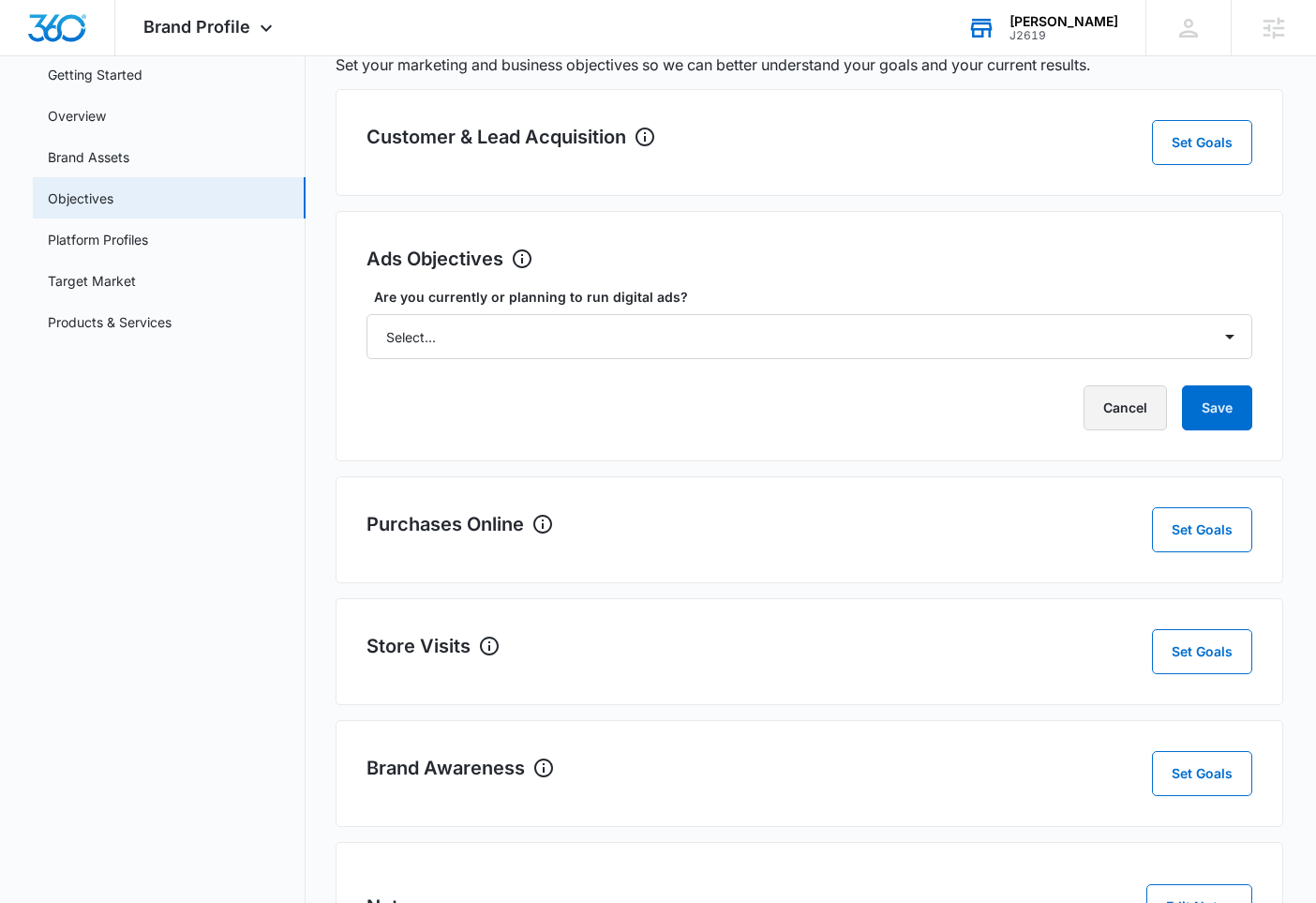
click at [1124, 412] on button "Cancel" at bounding box center [1124, 407] width 83 height 45
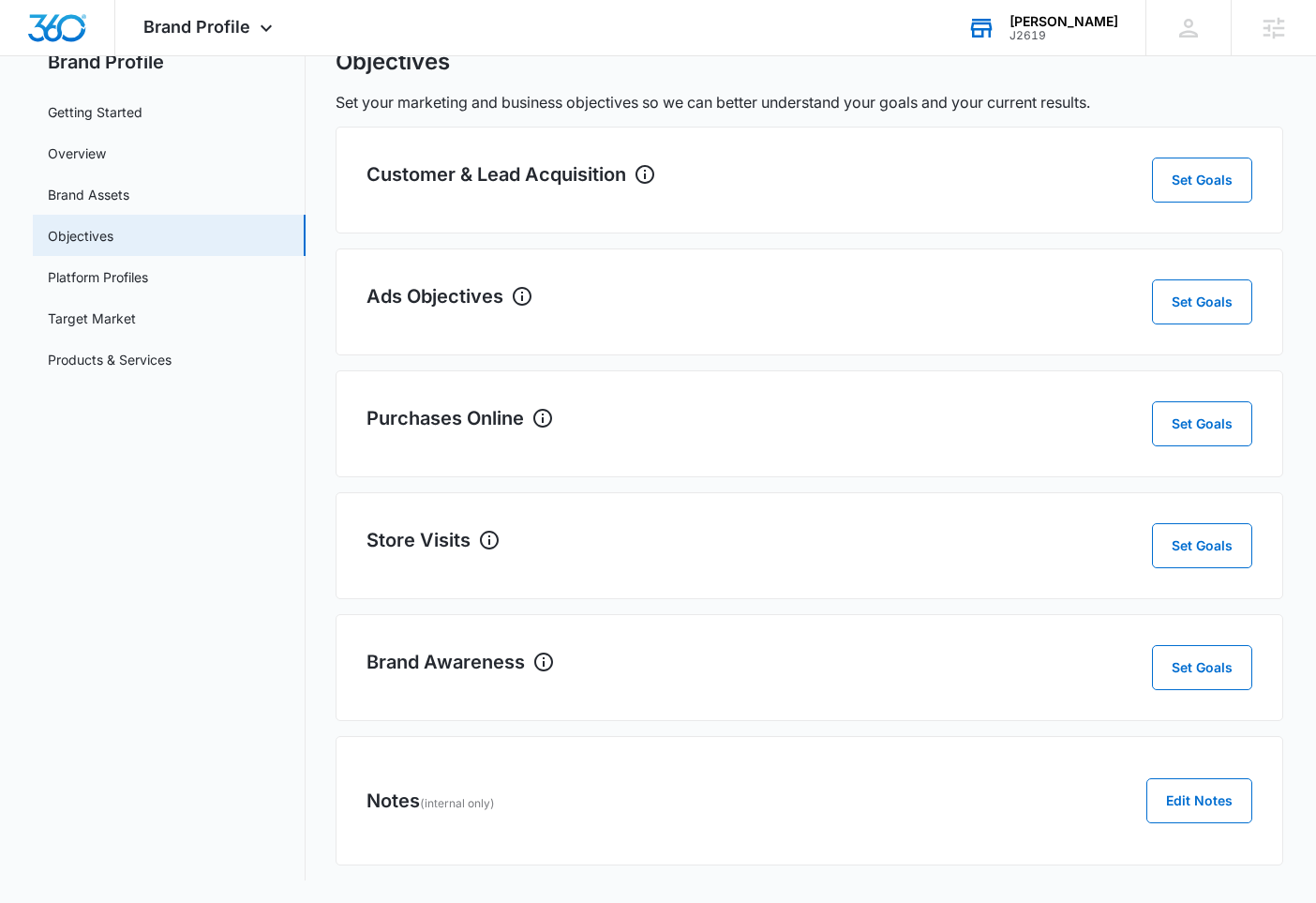
scroll to position [68, 0]
